Goal: Task Accomplishment & Management: Use online tool/utility

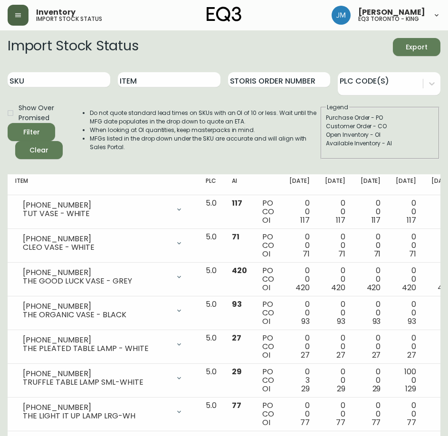
click at [16, 20] on button "button" at bounding box center [18, 15] width 21 height 21
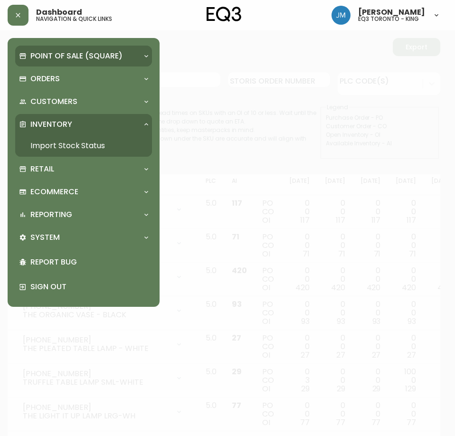
click at [52, 57] on p "Point of Sale (Square)" at bounding box center [76, 56] width 92 height 10
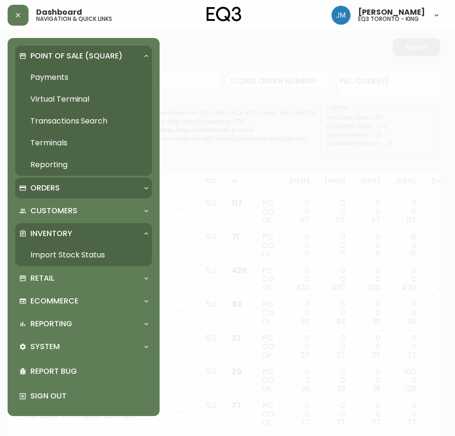
click at [91, 185] on div "Orders" at bounding box center [79, 188] width 120 height 10
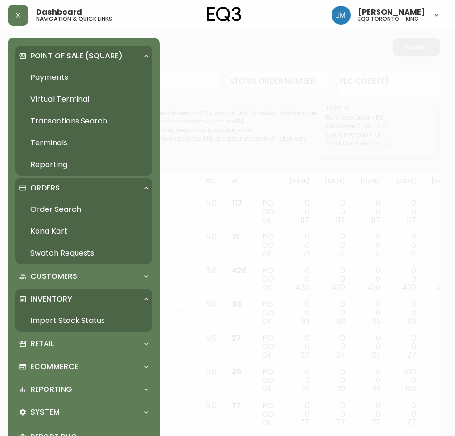
click at [104, 319] on link "Import Stock Status" at bounding box center [83, 321] width 137 height 22
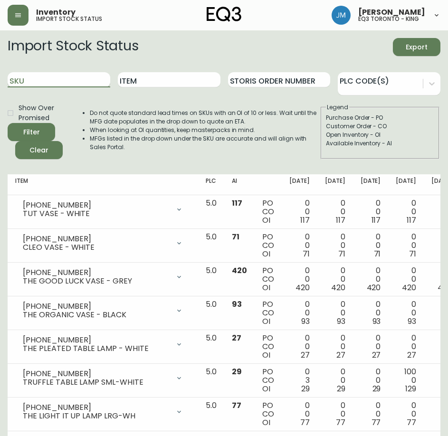
click at [89, 79] on input "SKU" at bounding box center [59, 79] width 103 height 15
click at [144, 86] on input "Item" at bounding box center [169, 79] width 103 height 15
type input "LED"
click at [8, 123] on button "Filter" at bounding box center [32, 132] width 48 height 18
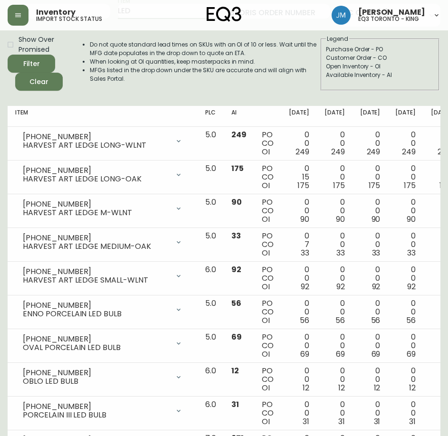
scroll to position [285, 0]
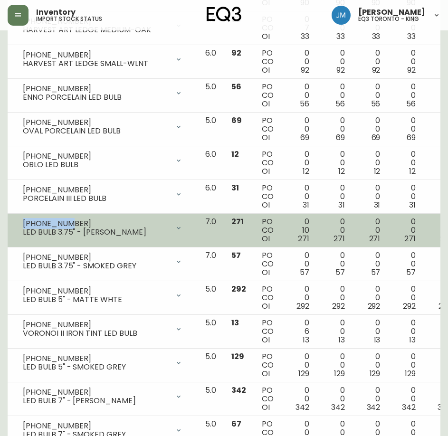
drag, startPoint x: 69, startPoint y: 222, endPoint x: 22, endPoint y: 211, distance: 48.4
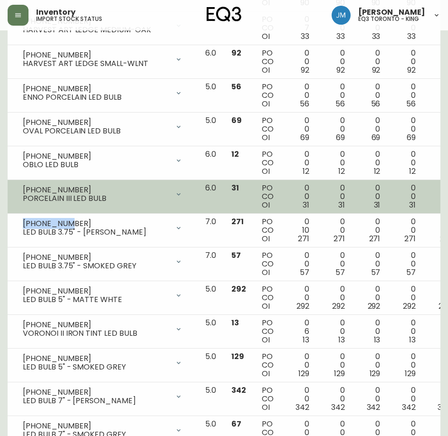
click at [17, 222] on div "[PHONE_NUMBER] LED BULB 3.75" - [PERSON_NAME]" at bounding box center [102, 228] width 175 height 21
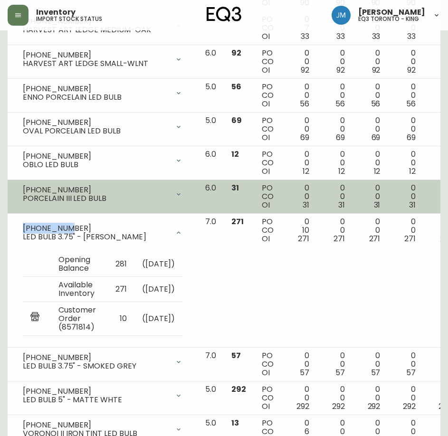
copy div "[PHONE_NUMBER]"
